Goal: Check status

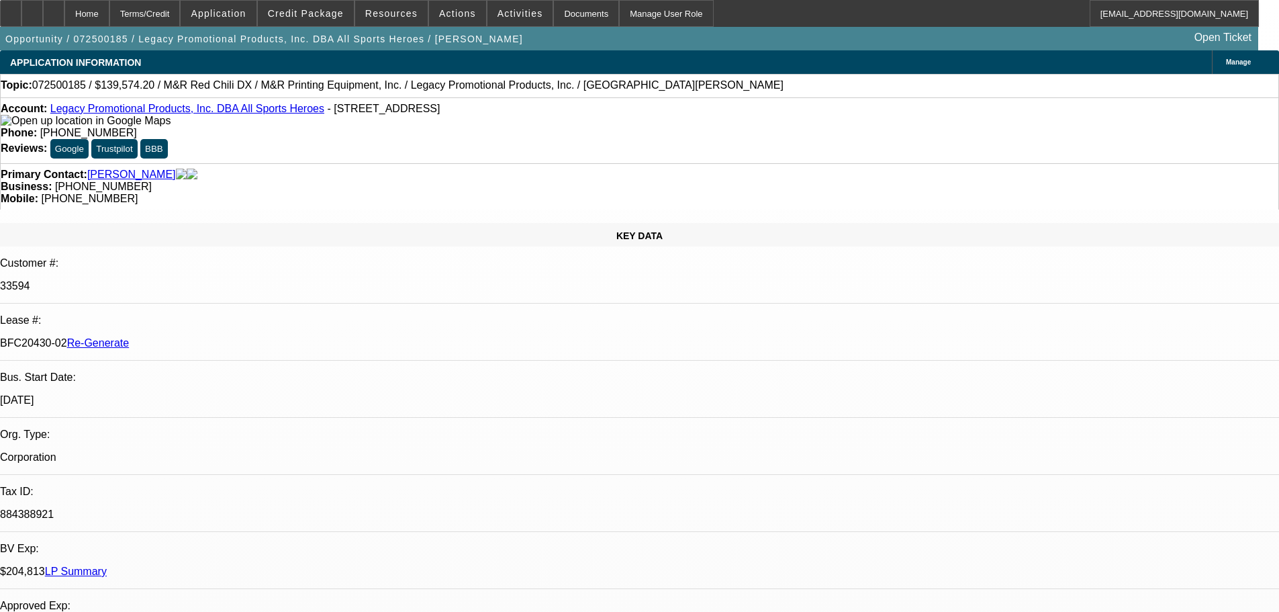
select select "0.2"
select select "2"
select select "0"
select select "6"
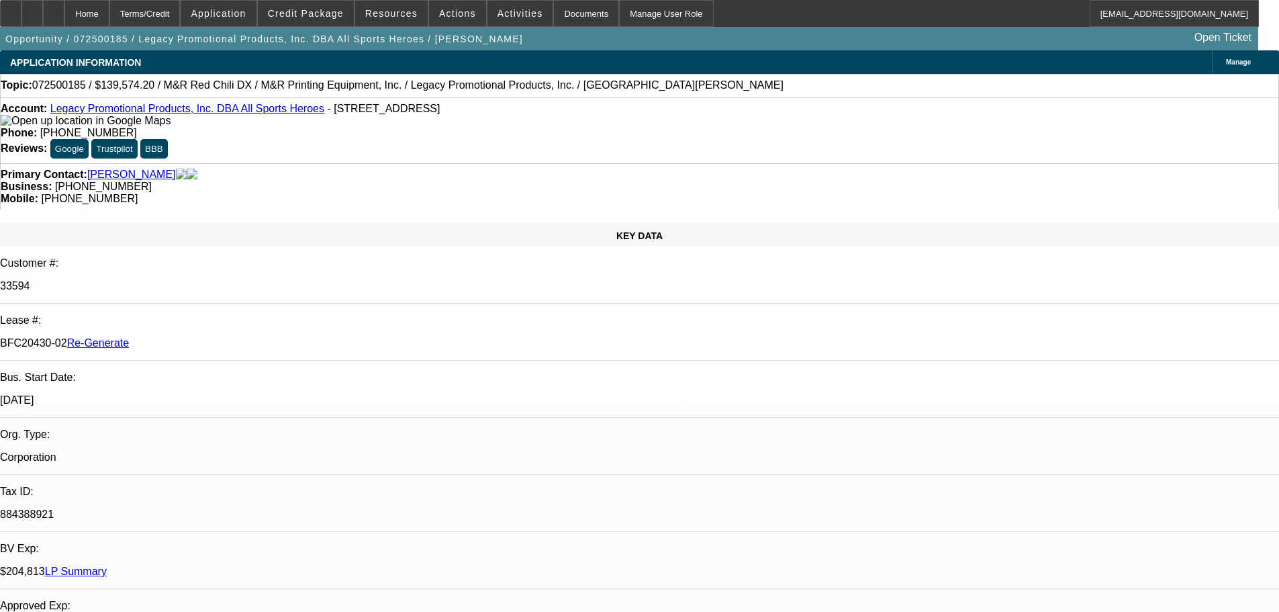
select select "0"
select select "2"
select select "0"
select select "6"
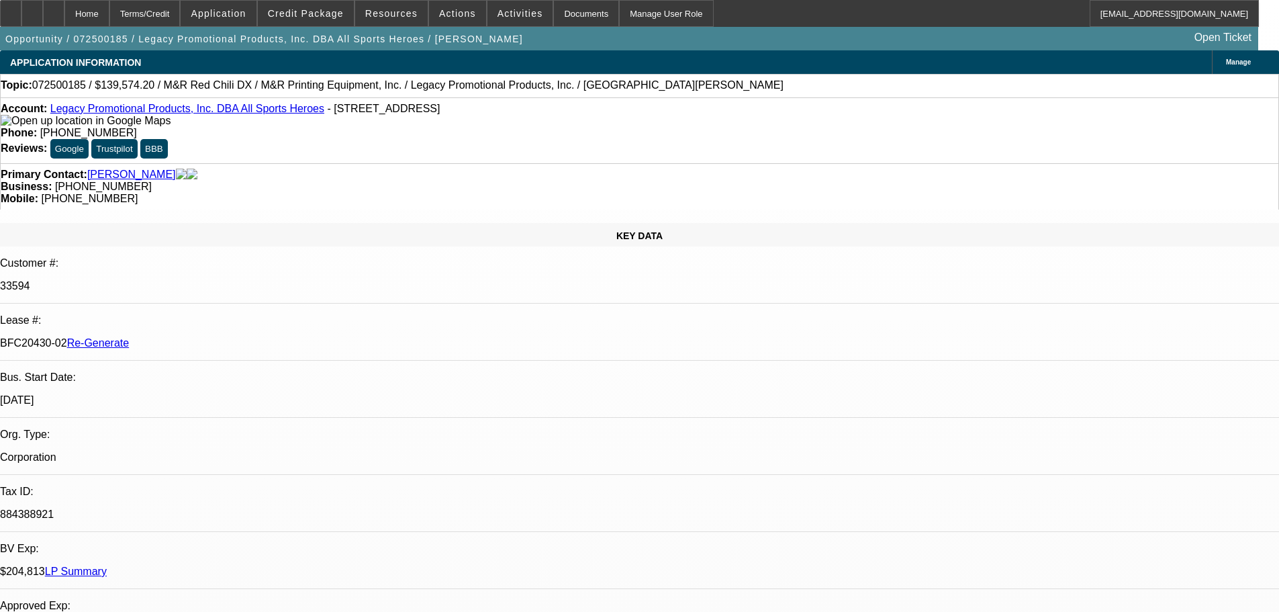
select select "0"
select select "2"
select select "0"
select select "6"
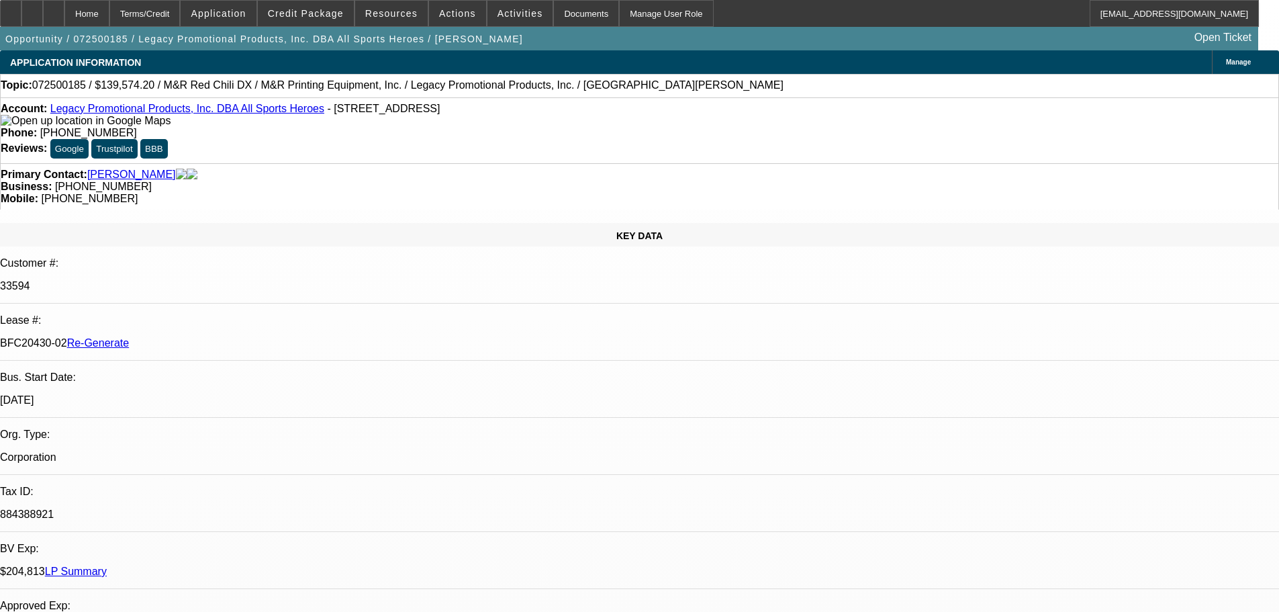
select select "0"
select select "2"
select select "0"
select select "6"
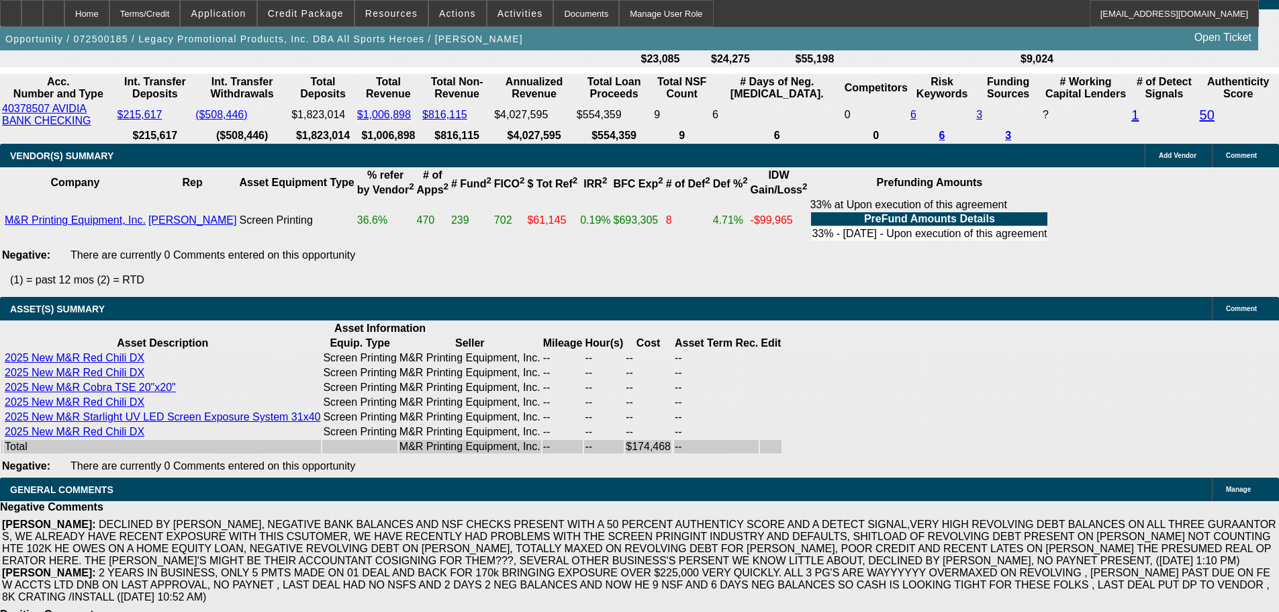
scroll to position [3080, 0]
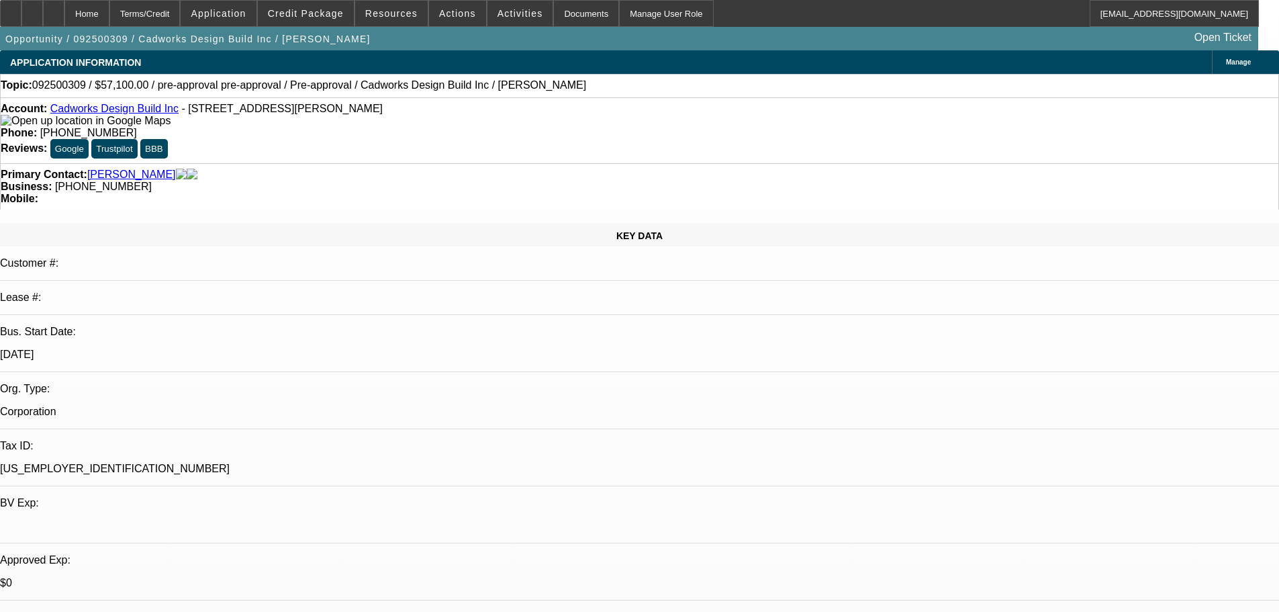
select select "0"
select select "2"
select select "0"
select select "6"
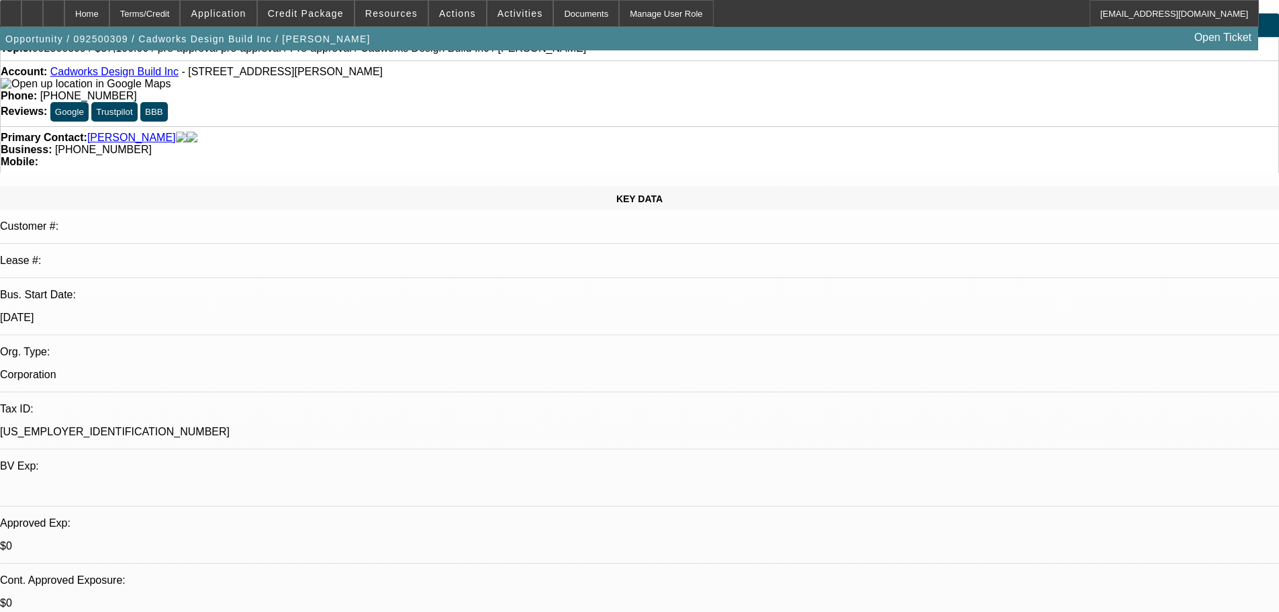
scroll to position [67, 0]
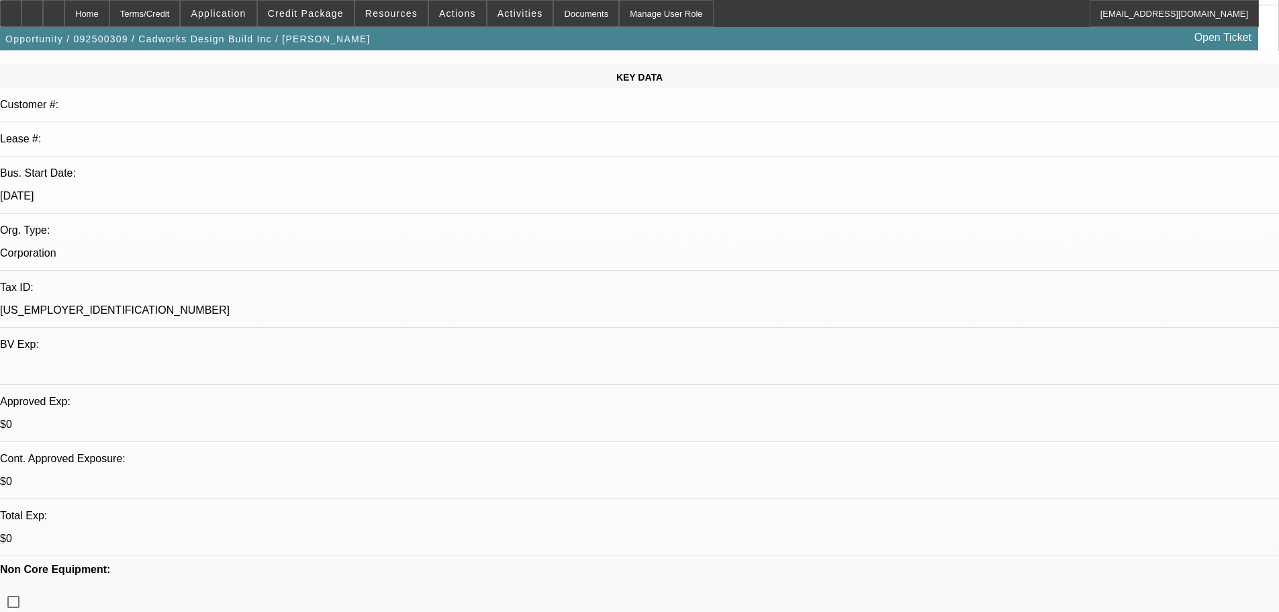
scroll to position [269, 0]
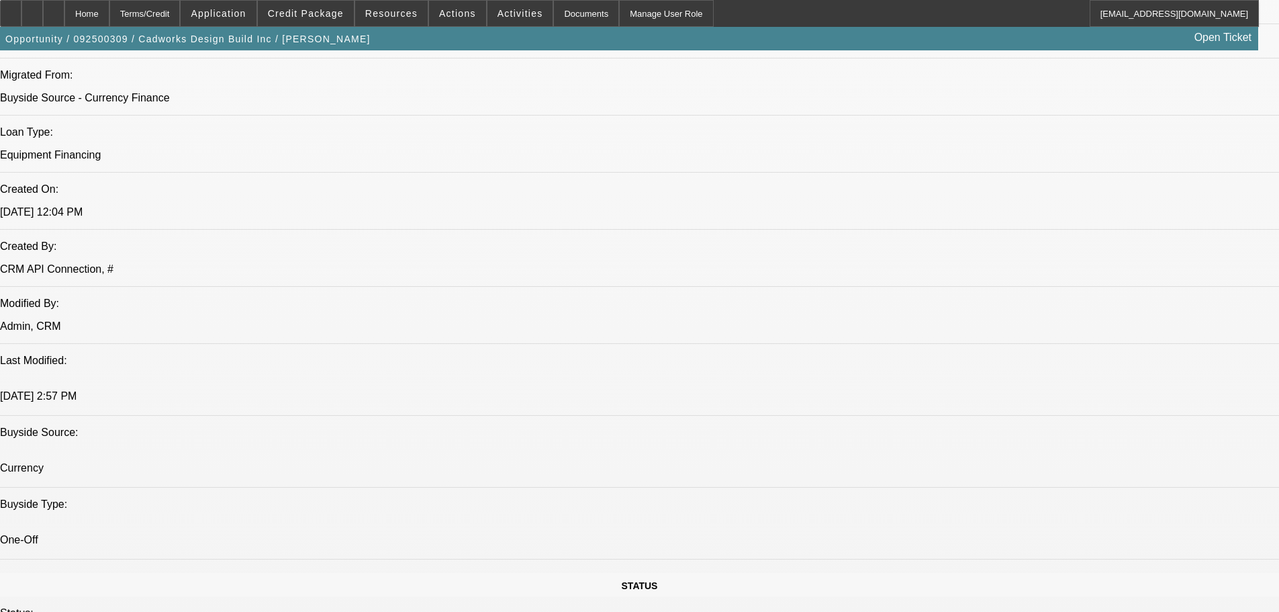
scroll to position [1007, 0]
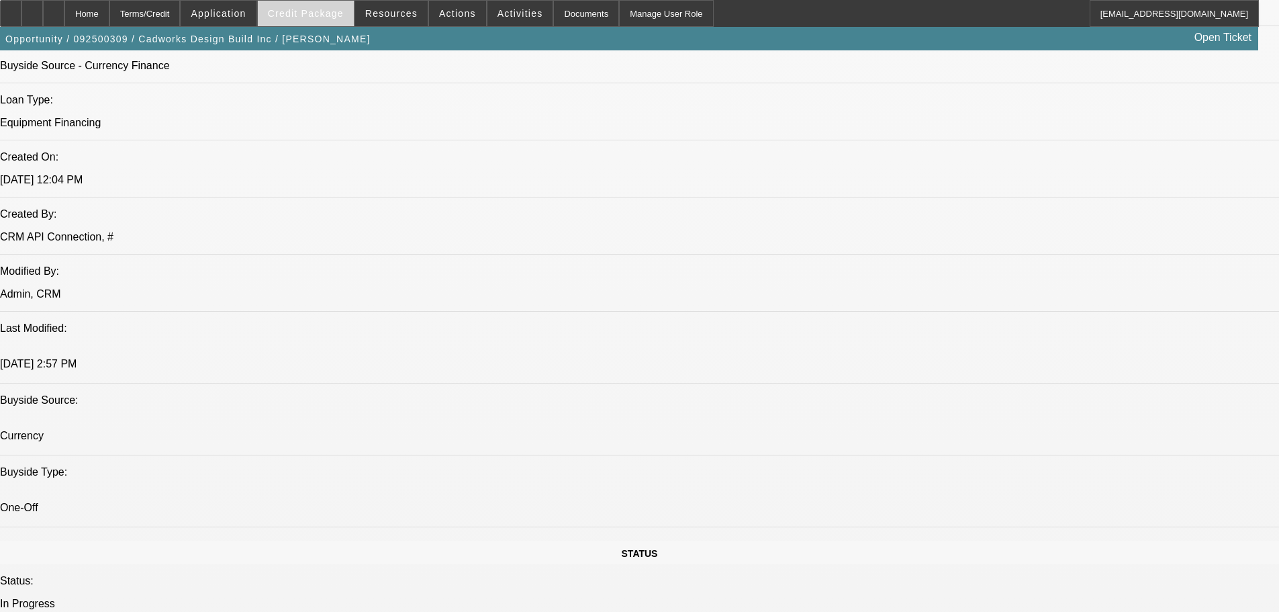
click at [321, 9] on span "Credit Package" at bounding box center [306, 13] width 76 height 11
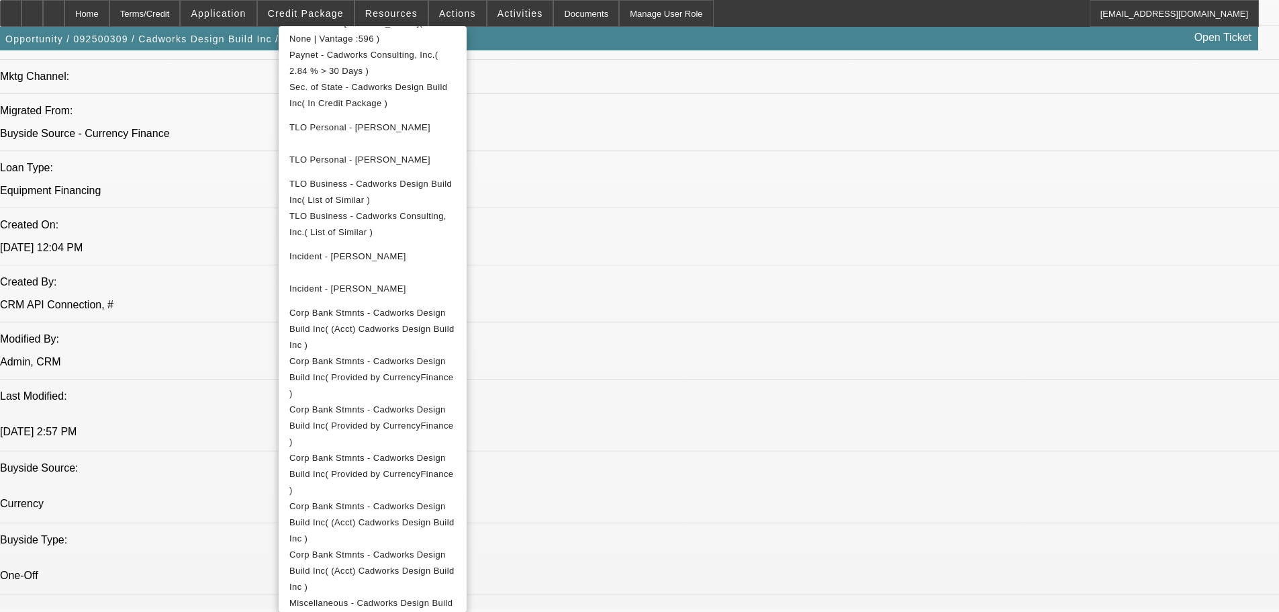
scroll to position [940, 0]
click at [456, 546] on span "Corp Bank Stmnts - Cadworks Design Build Inc( (Acct) Cadworks Design Build Inc )" at bounding box center [372, 570] width 166 height 48
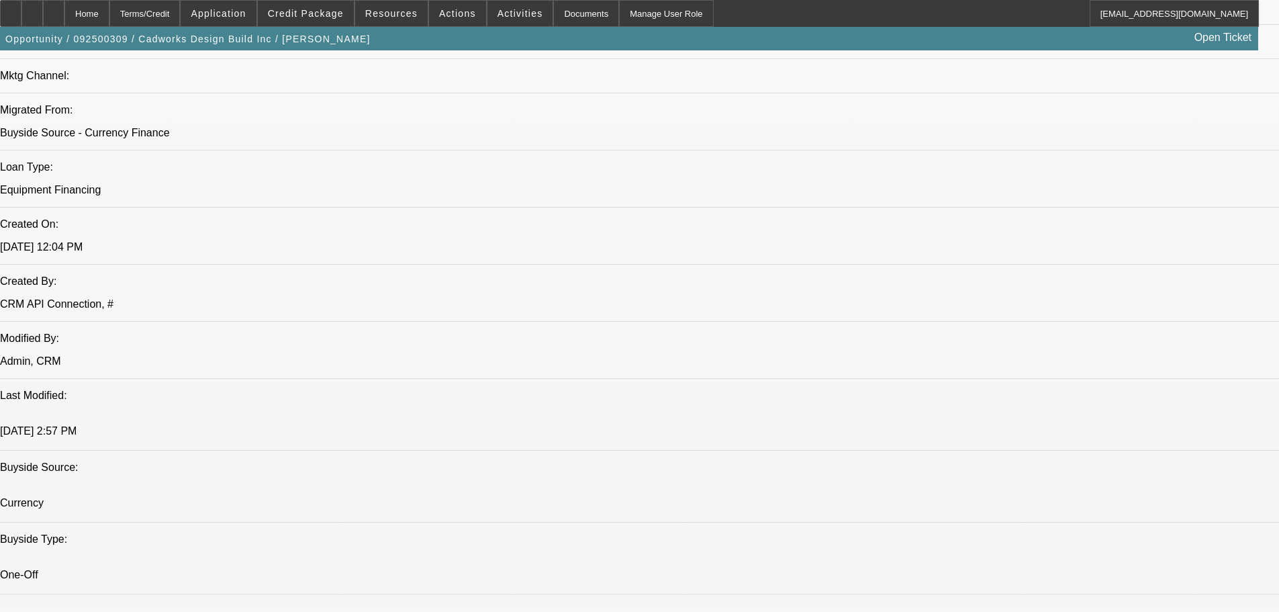
click at [332, 17] on span "Credit Package" at bounding box center [306, 13] width 76 height 11
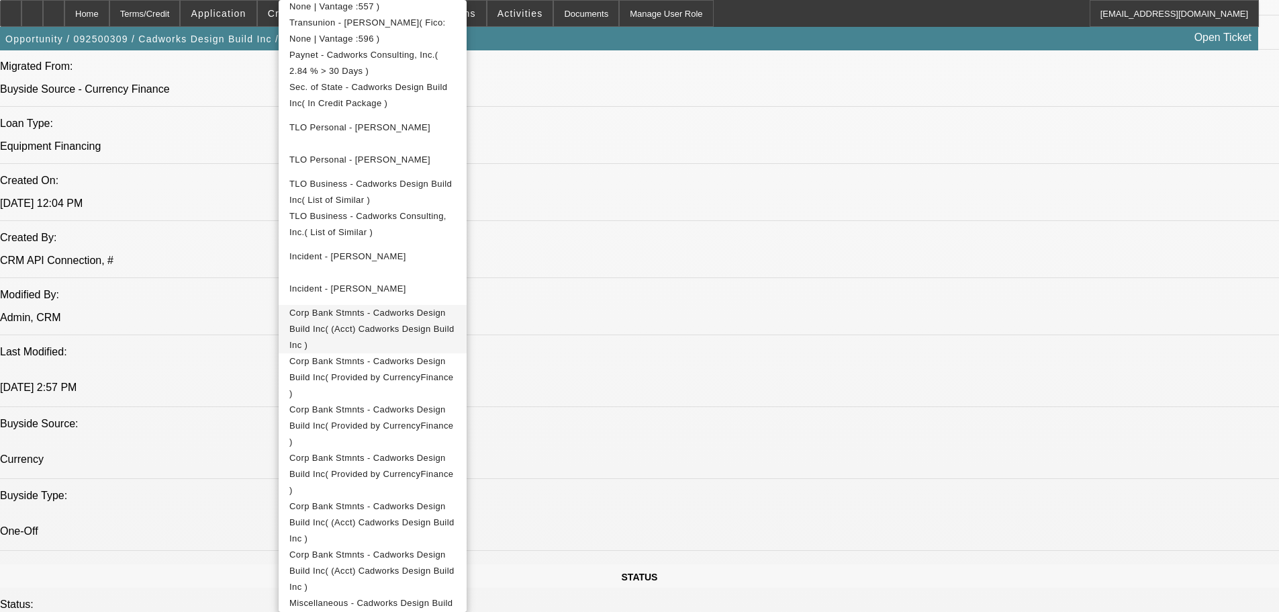
scroll to position [1007, 0]
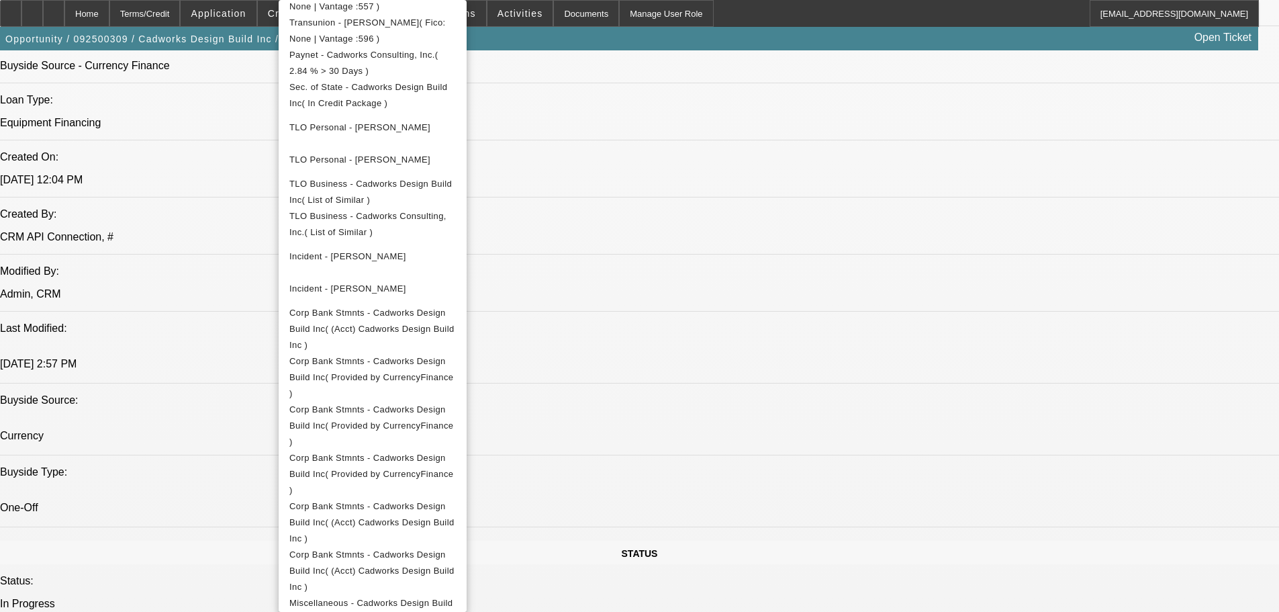
click at [721, 176] on div at bounding box center [639, 306] width 1279 height 612
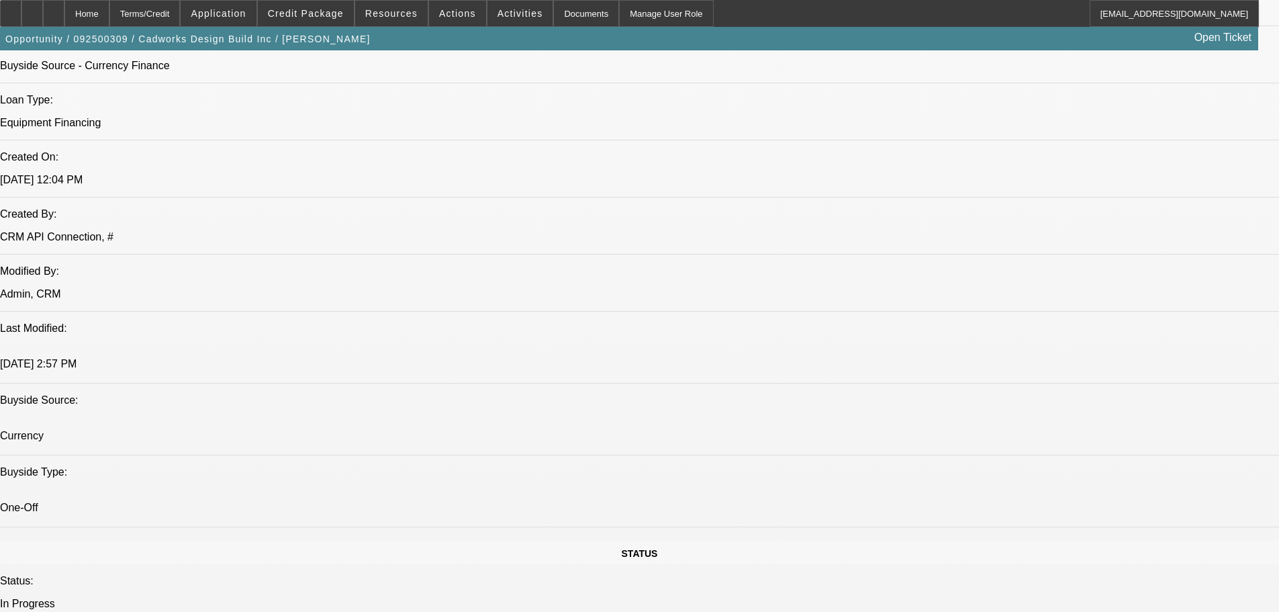
drag, startPoint x: 475, startPoint y: 334, endPoint x: 472, endPoint y: 328, distance: 7.2
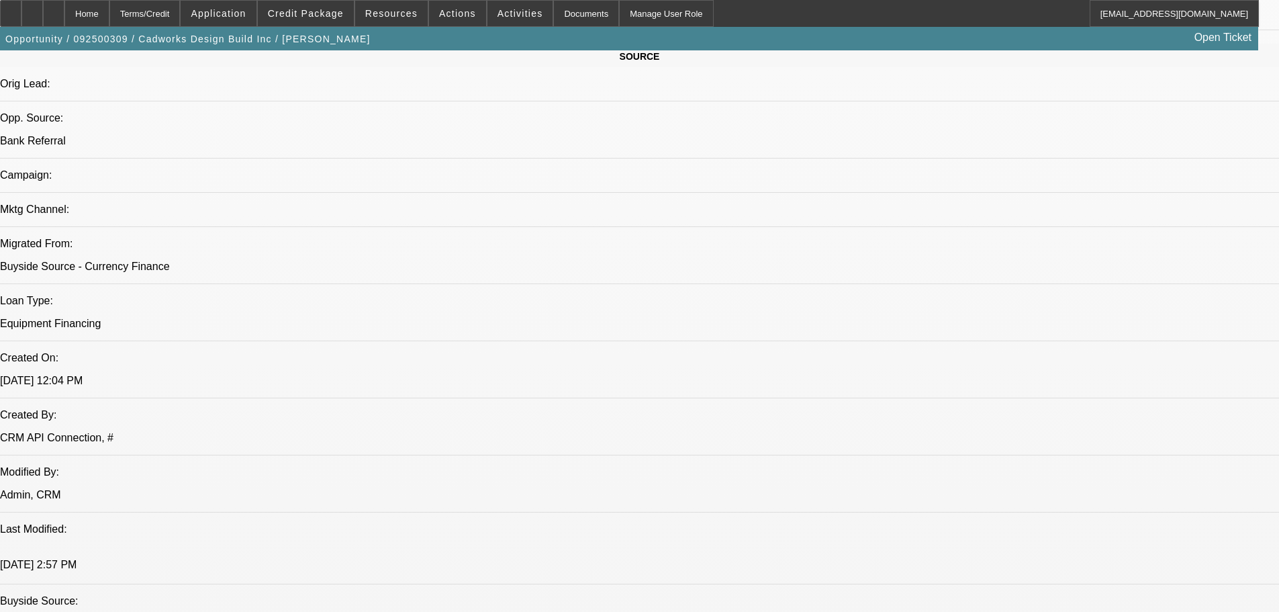
scroll to position [940, 0]
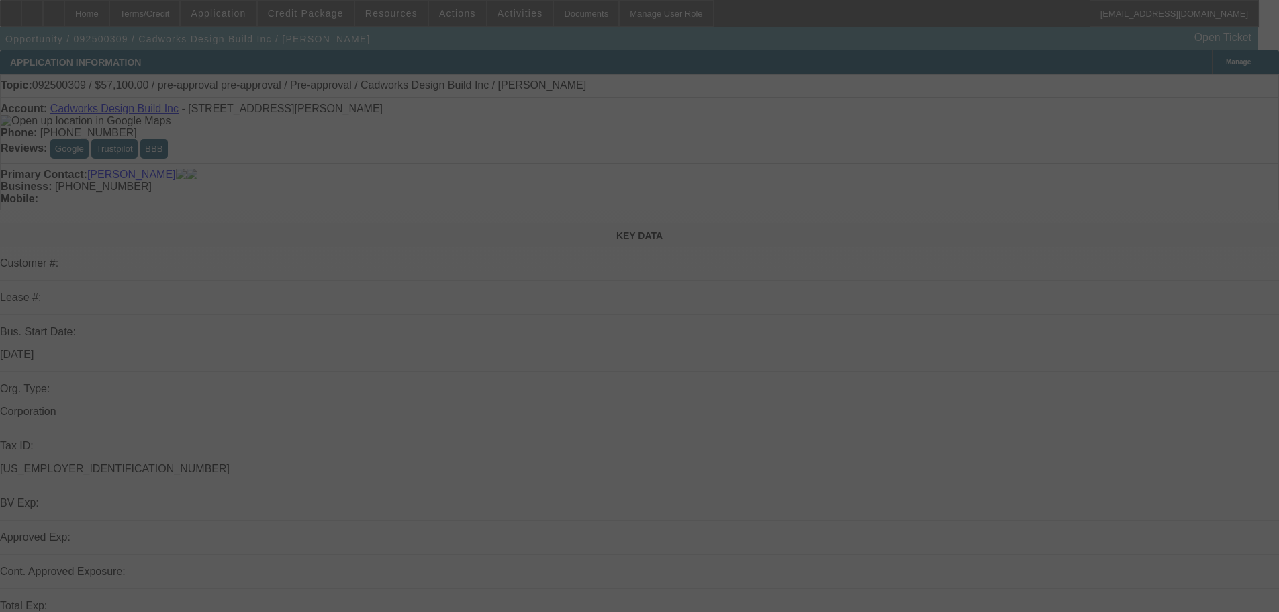
select select "0"
select select "2"
select select "0"
select select "6"
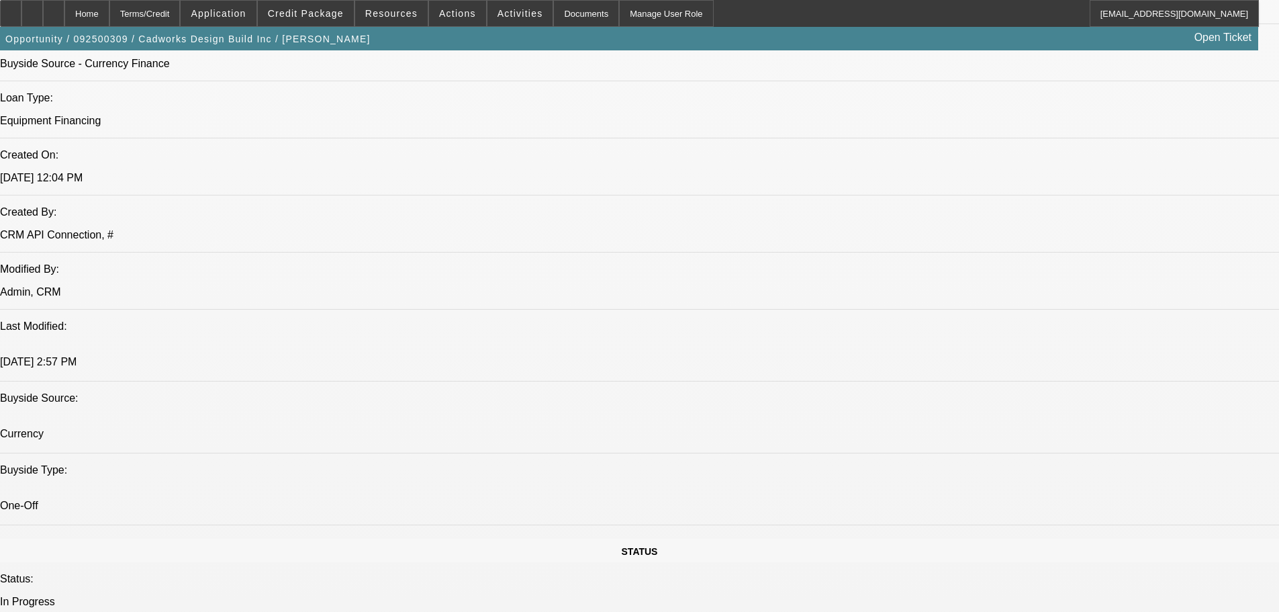
scroll to position [1074, 0]
